Goal: Task Accomplishment & Management: Use online tool/utility

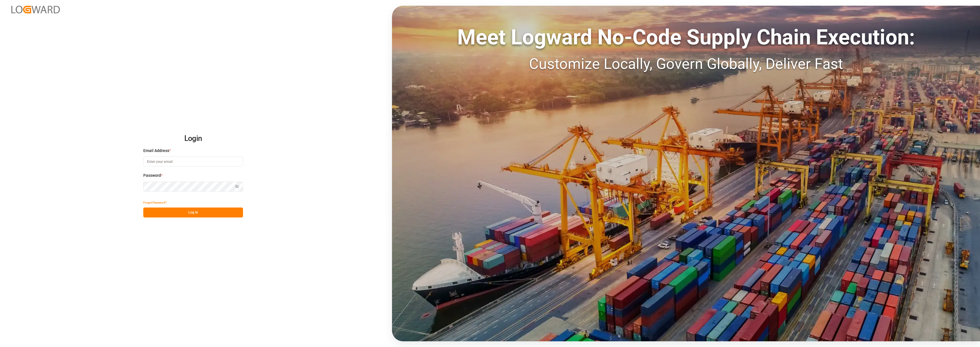
click at [200, 163] on input at bounding box center [193, 162] width 100 height 10
type input "[PERSON_NAME][EMAIL_ADDRESS][PERSON_NAME][DOMAIN_NAME]"
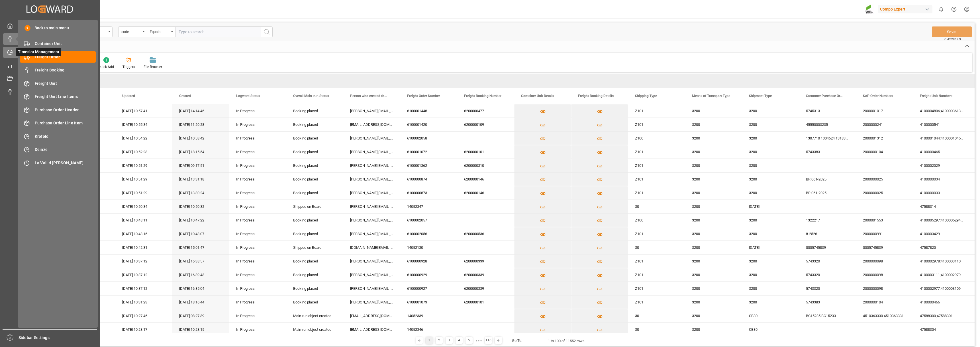
click at [10, 50] on icon at bounding box center [10, 53] width 6 height 6
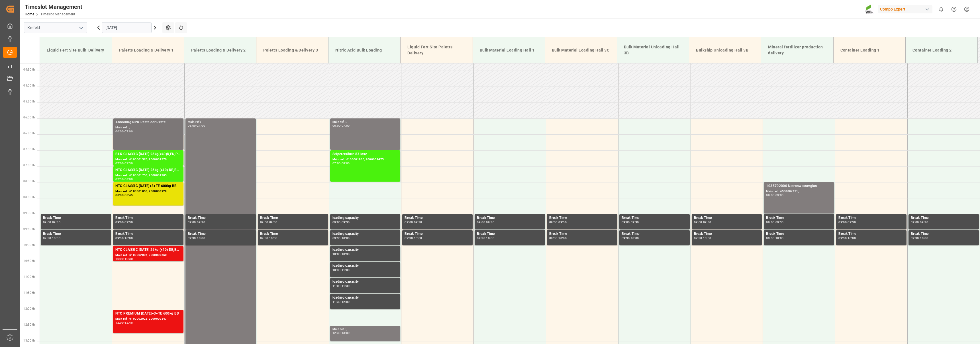
scroll to position [122, 0]
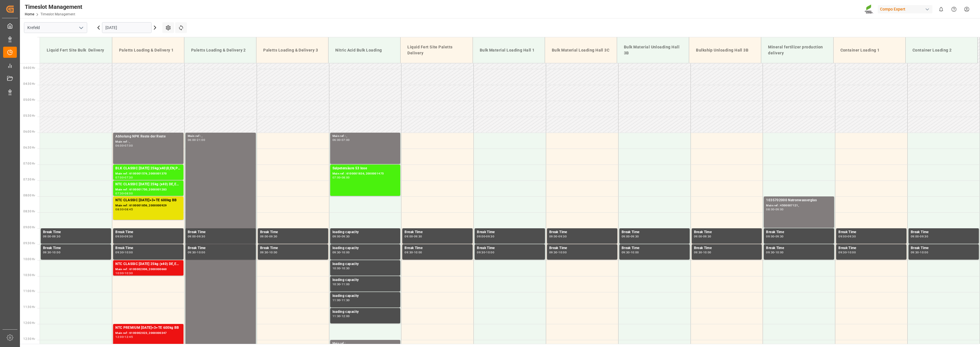
click at [156, 29] on icon at bounding box center [155, 27] width 7 height 7
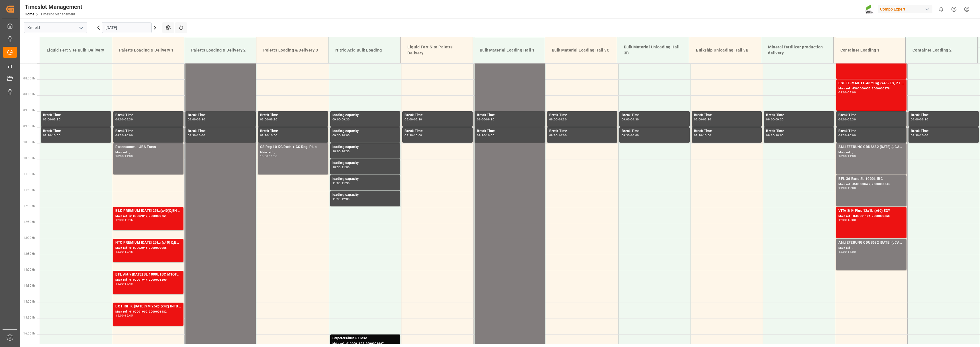
click at [125, 32] on input "[DATE]" at bounding box center [127, 27] width 50 height 11
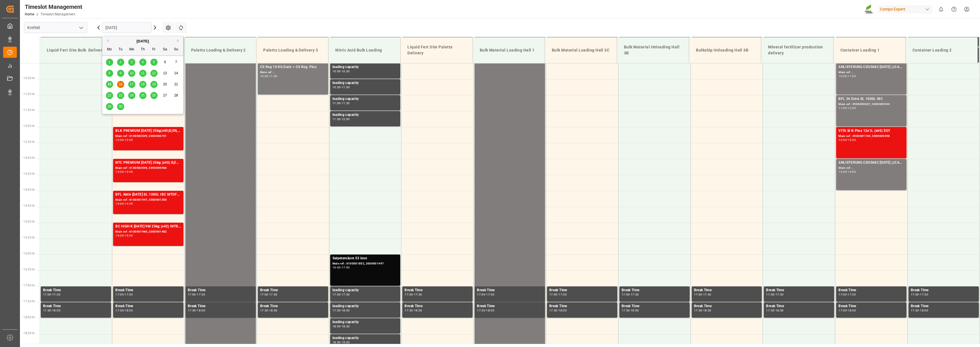
scroll to position [321, 0]
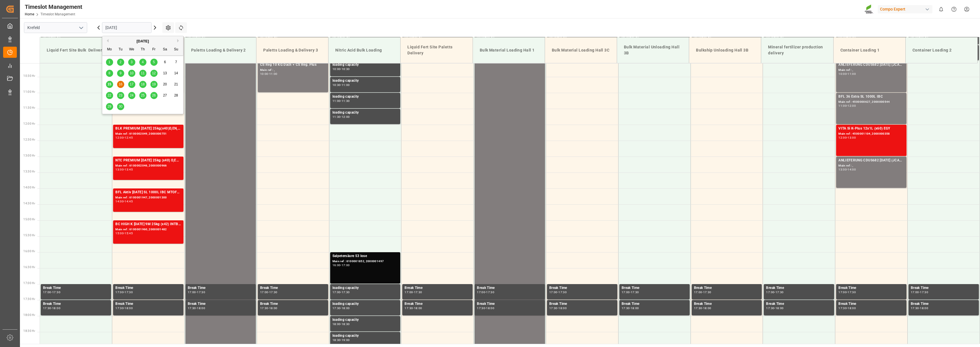
click at [109, 108] on span "29" at bounding box center [109, 107] width 4 height 4
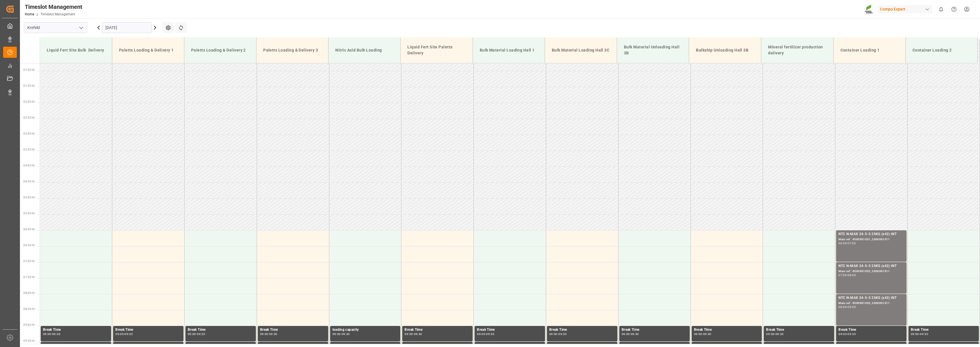
scroll to position [0, 0]
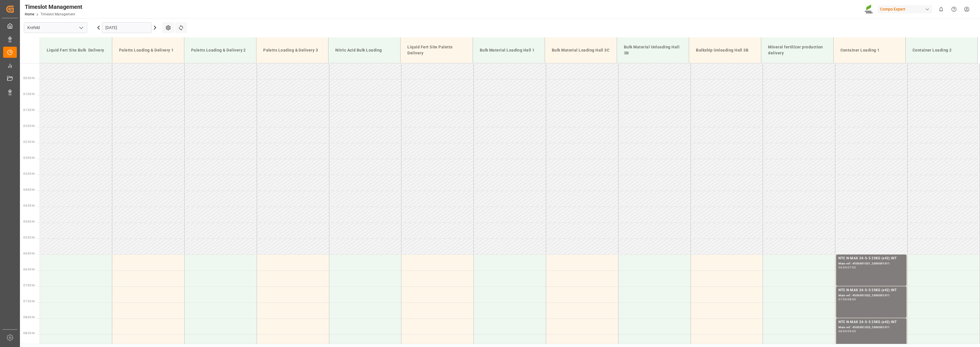
click at [155, 27] on icon at bounding box center [155, 27] width 2 height 3
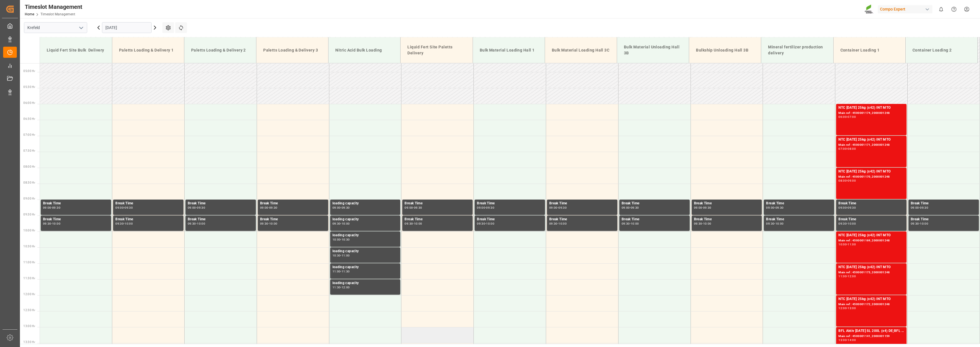
scroll to position [150, 0]
click at [129, 25] on input "[DATE]" at bounding box center [127, 27] width 50 height 11
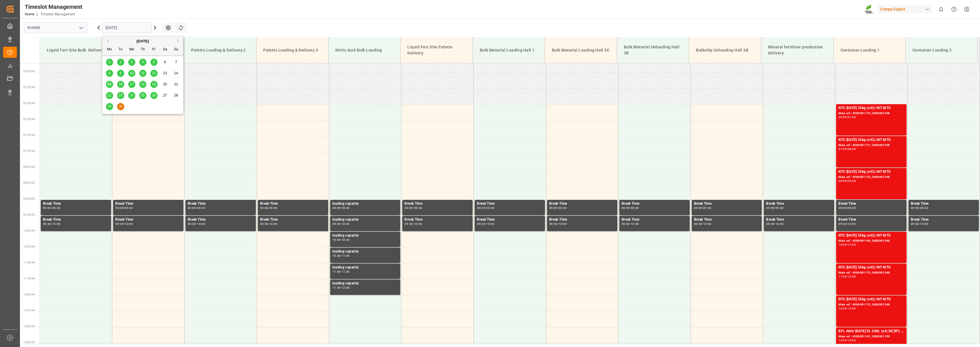
click at [106, 83] on div "15" at bounding box center [109, 84] width 7 height 7
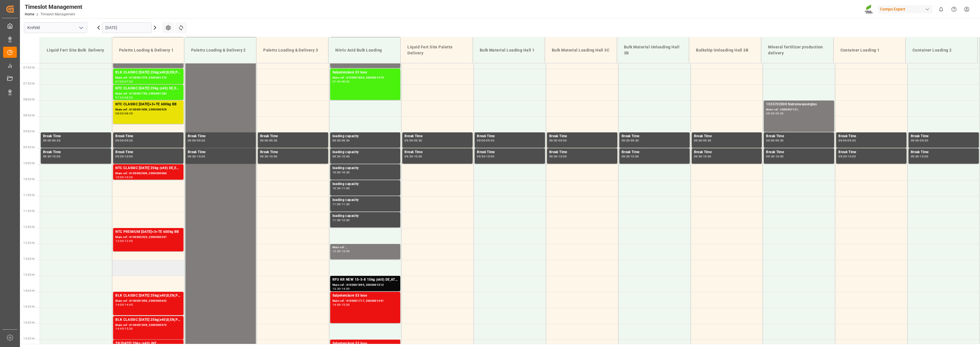
scroll to position [179, 0]
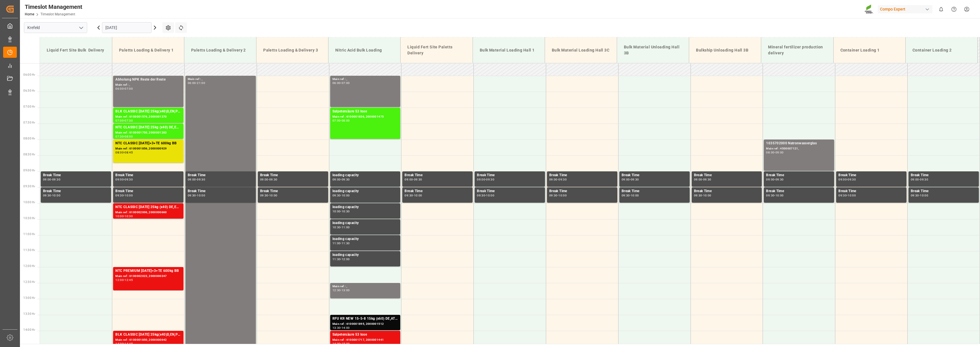
click at [155, 28] on icon at bounding box center [155, 27] width 7 height 7
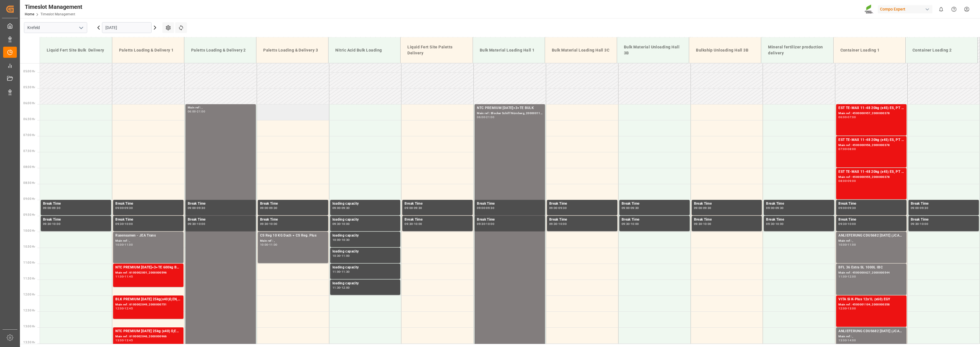
scroll to position [93, 0]
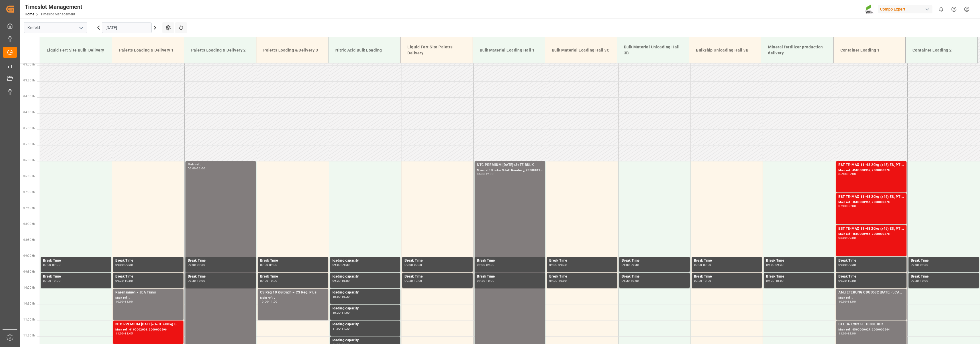
click at [157, 28] on icon at bounding box center [155, 27] width 7 height 7
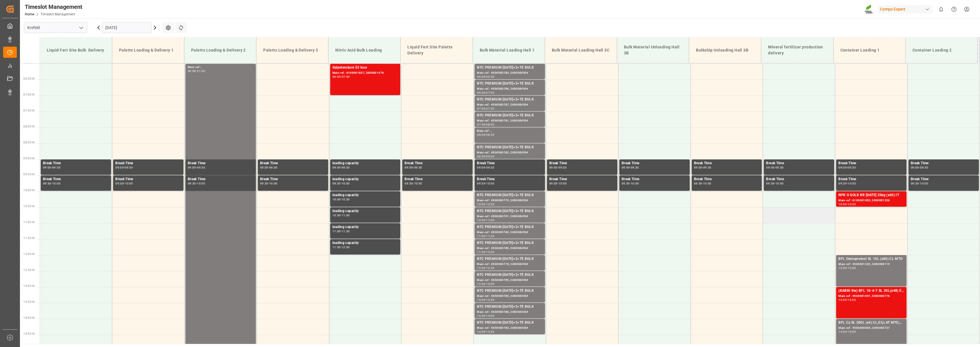
scroll to position [150, 0]
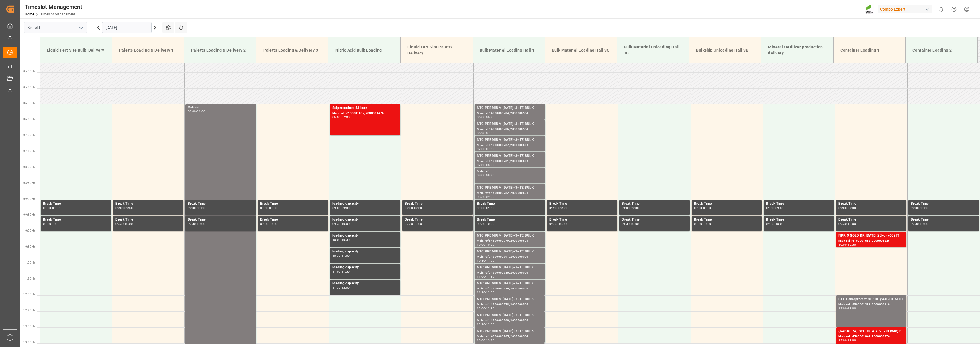
click at [156, 28] on icon at bounding box center [155, 27] width 7 height 7
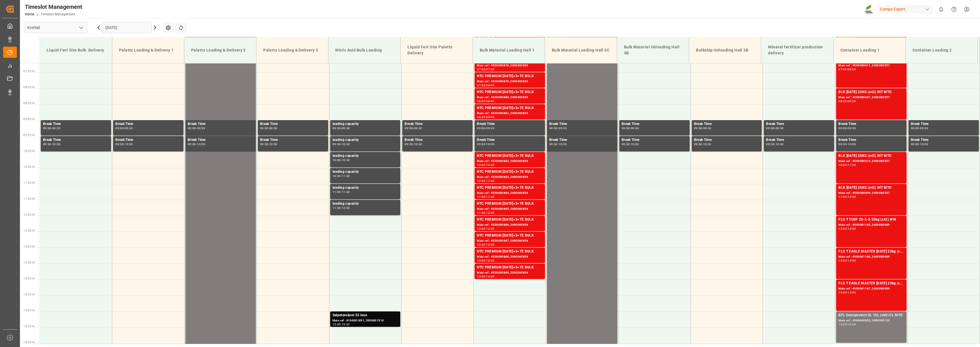
scroll to position [179, 0]
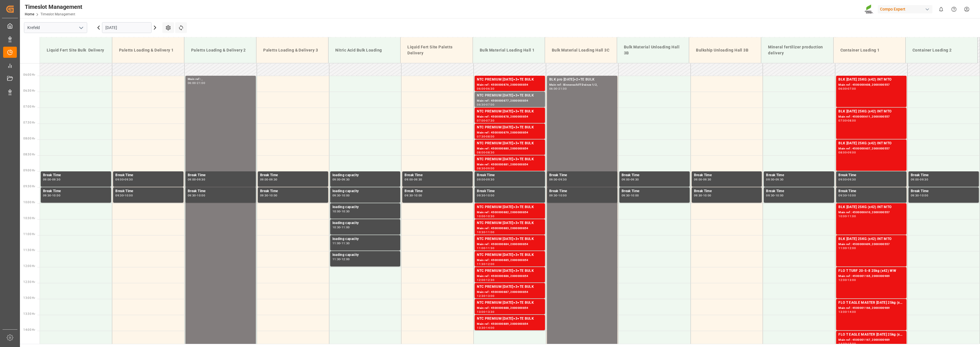
click at [96, 28] on icon at bounding box center [98, 27] width 7 height 7
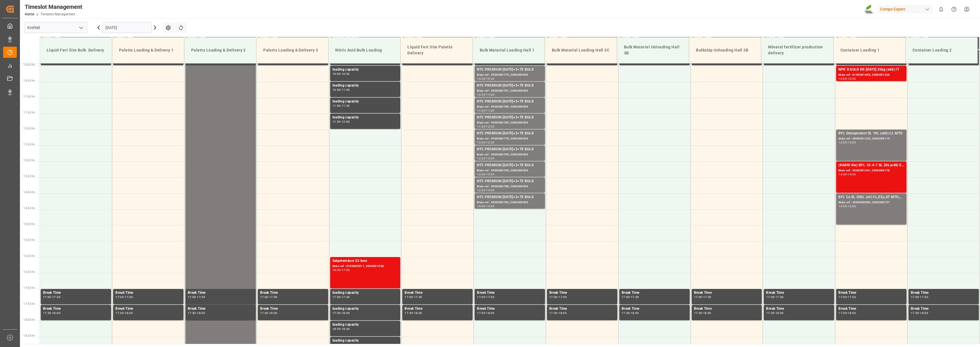
scroll to position [321, 0]
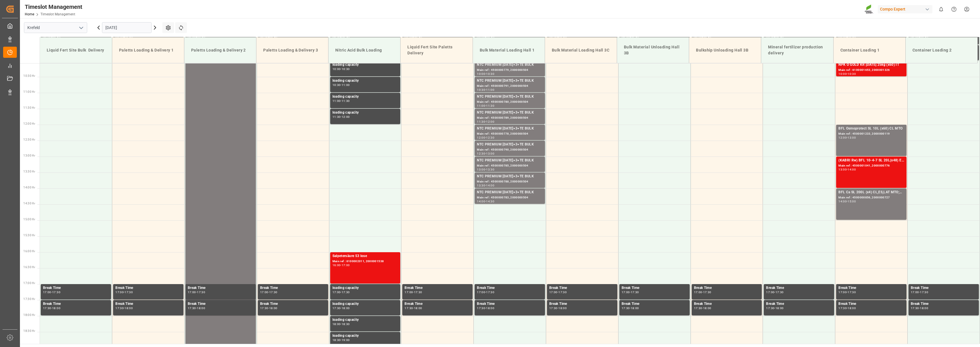
click at [99, 28] on icon at bounding box center [98, 27] width 7 height 7
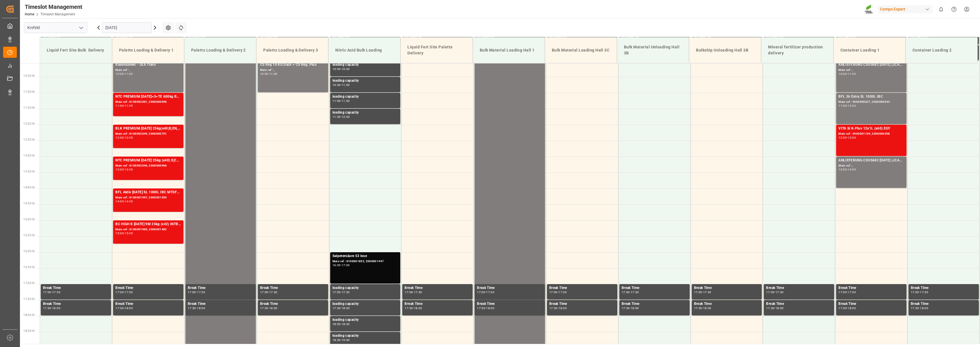
click at [99, 28] on icon at bounding box center [98, 27] width 7 height 7
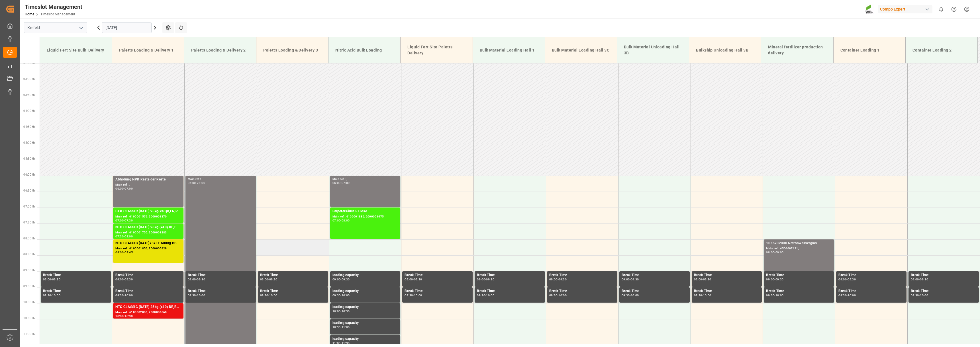
scroll to position [65, 0]
